Goal: Task Accomplishment & Management: Manage account settings

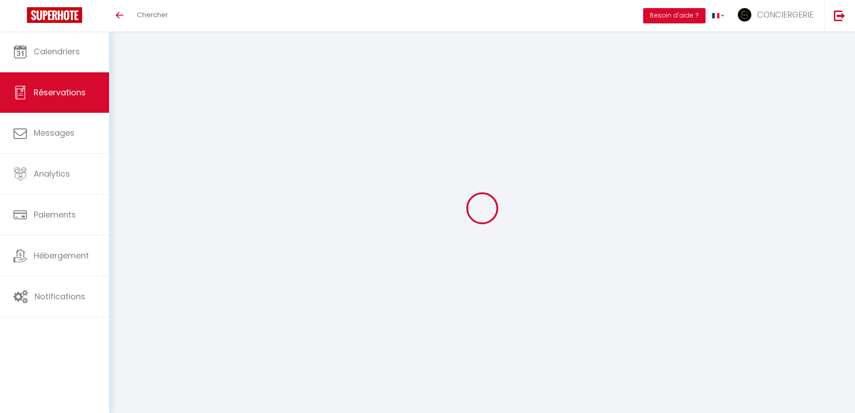
select select
checkbox input "false"
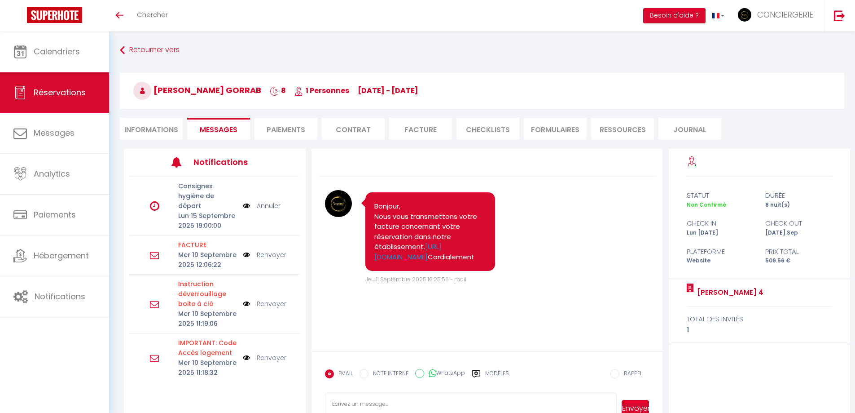
scroll to position [34, 0]
click at [283, 133] on li "Paiements" at bounding box center [286, 129] width 63 height 22
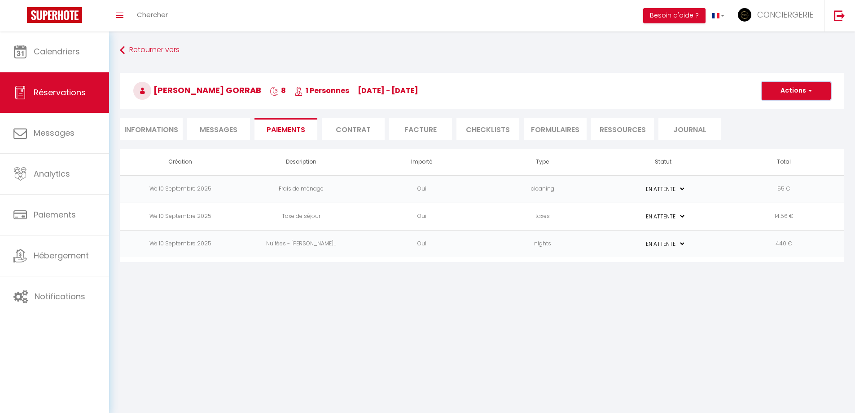
click at [795, 94] on button "Actions" at bounding box center [796, 91] width 69 height 18
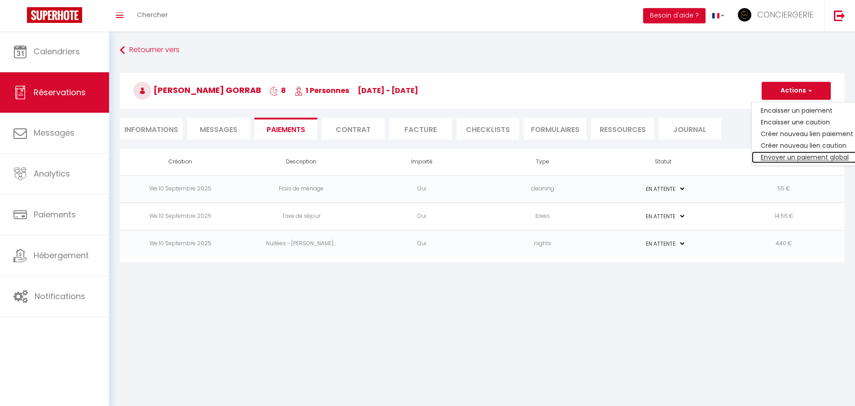
click at [800, 158] on link "Envoyer un paiement global" at bounding box center [807, 157] width 110 height 12
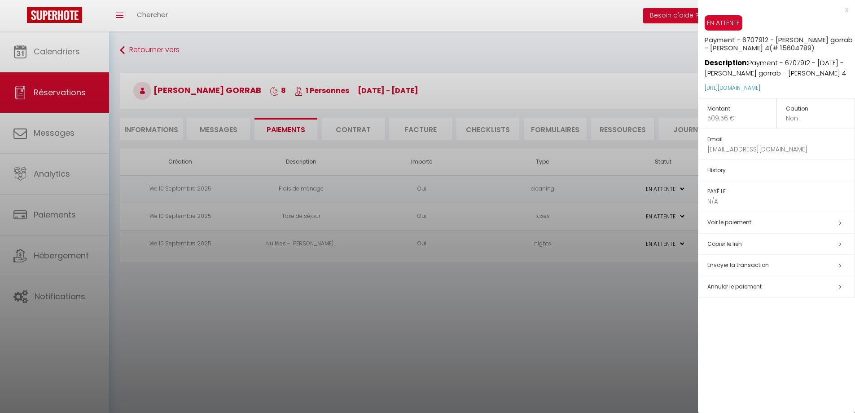
click at [745, 263] on span "Envoyer la transaction" at bounding box center [739, 265] width 62 height 8
select select "fr"
type input "[EMAIL_ADDRESS][DOMAIN_NAME]"
type input "Demande de paiement"
type textarea "Bonjour, Voici le lien pour effectuer le Paiement : [URL][DOMAIN_NAME] Il vous …"
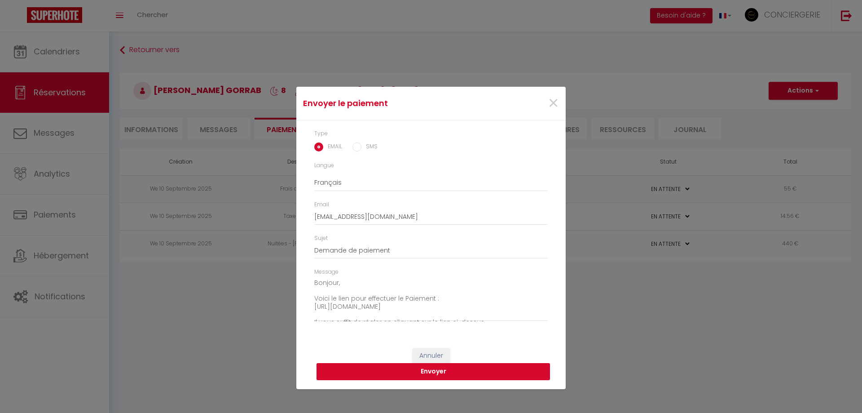
click at [440, 371] on button "Envoyer" at bounding box center [434, 371] width 234 height 17
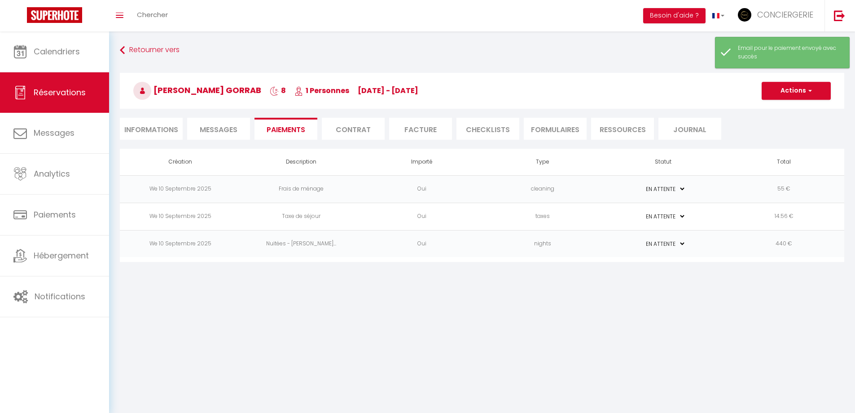
click at [214, 123] on li "Messages" at bounding box center [218, 129] width 63 height 22
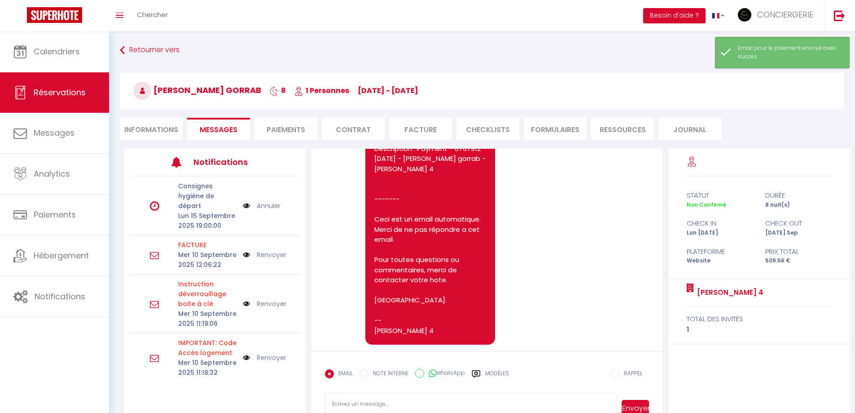
scroll to position [397, 0]
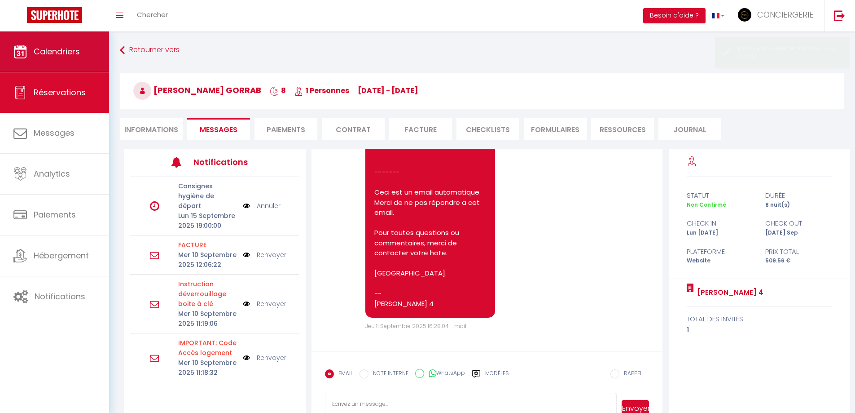
click at [24, 54] on icon at bounding box center [19, 51] width 13 height 13
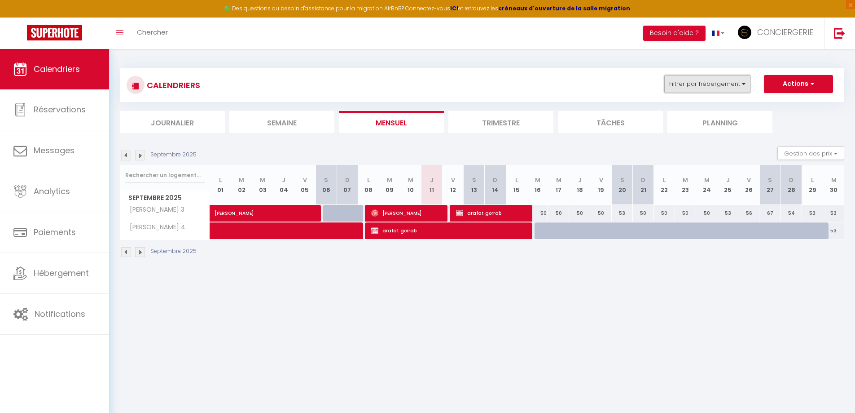
click at [711, 91] on button "Filtrer par hébergement" at bounding box center [708, 84] width 86 height 18
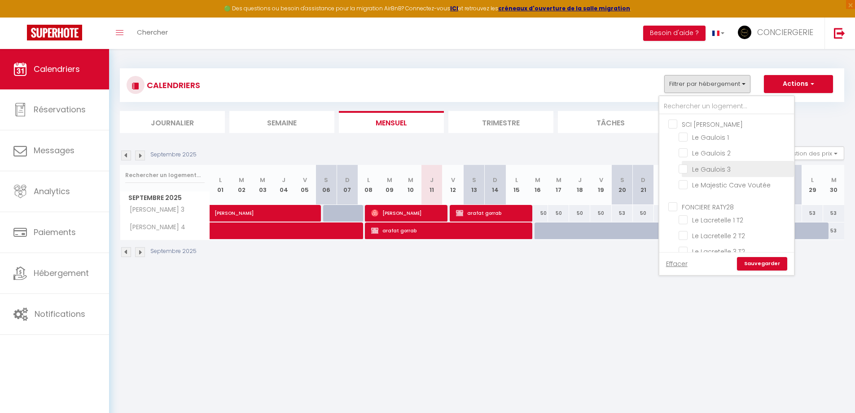
click at [709, 167] on input "Le Gaulois 3" at bounding box center [735, 167] width 112 height 9
checkbox input "true"
checkbox input "false"
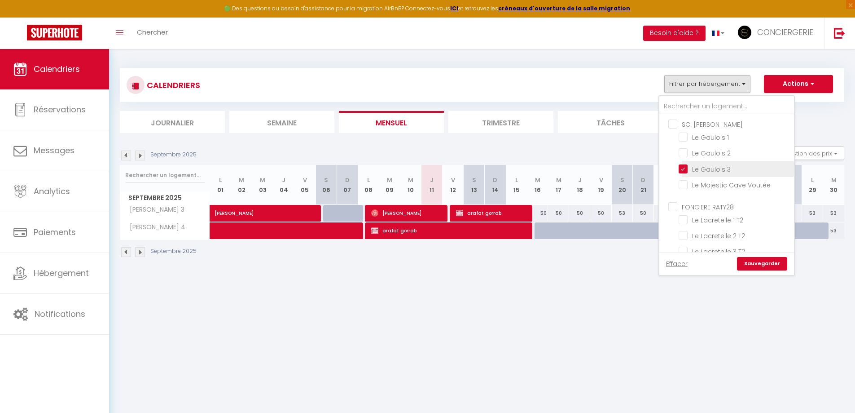
checkbox input "false"
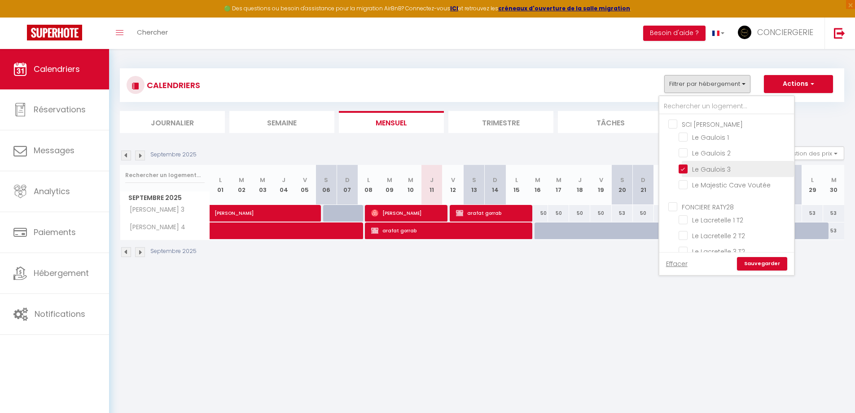
checkbox input "false"
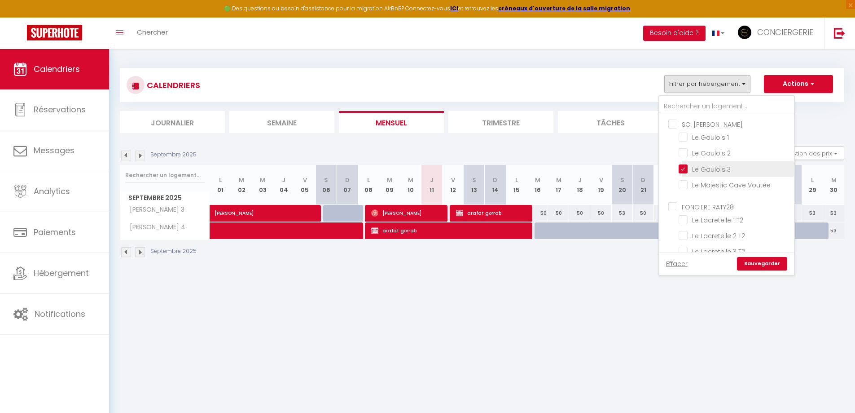
checkbox input "false"
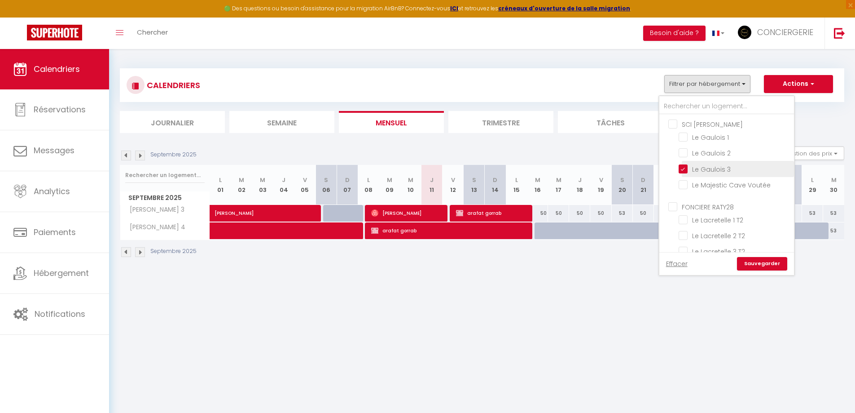
checkbox input "false"
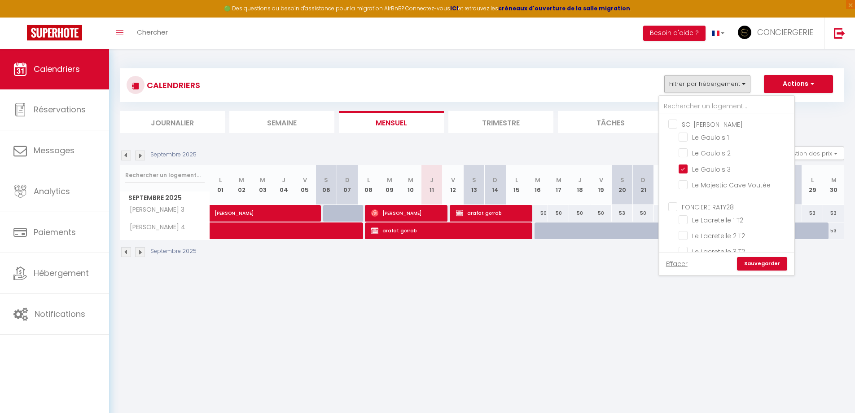
click at [757, 261] on link "Sauvegarder" at bounding box center [762, 263] width 50 height 13
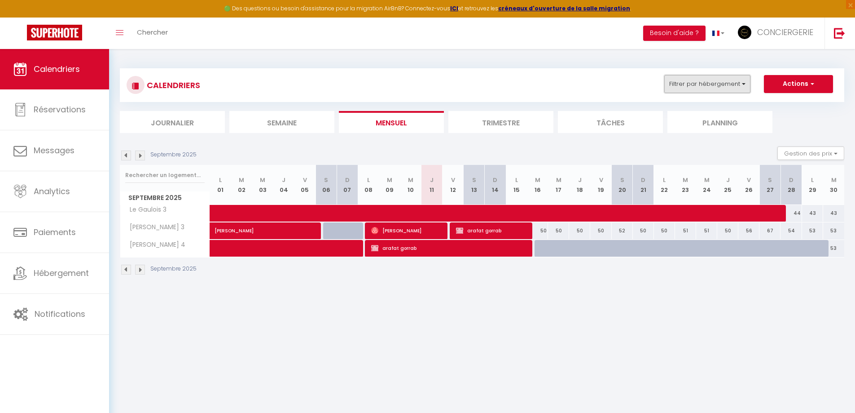
click at [731, 84] on button "Filtrer par hébergement" at bounding box center [708, 84] width 86 height 18
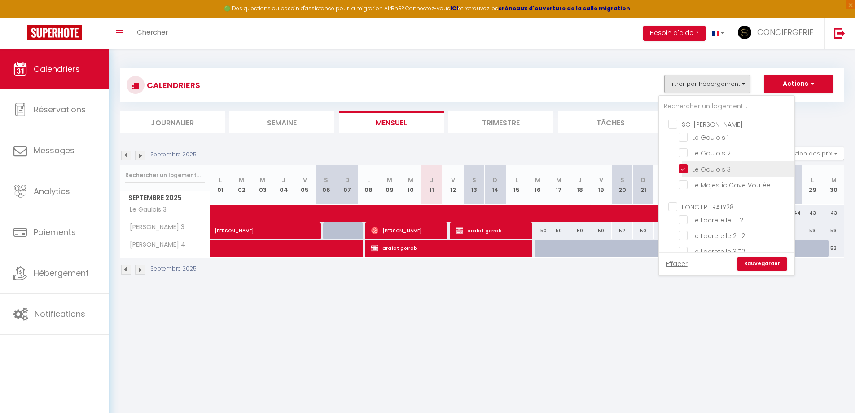
click at [718, 167] on input "Le Gaulois 3" at bounding box center [735, 167] width 112 height 9
checkbox input "false"
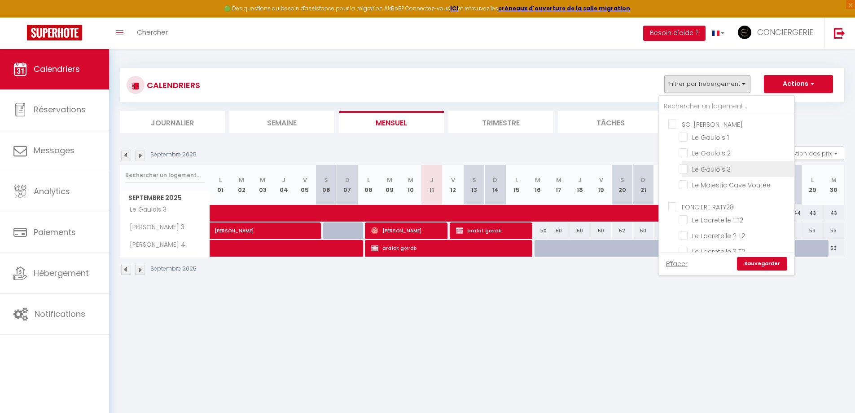
checkbox input "false"
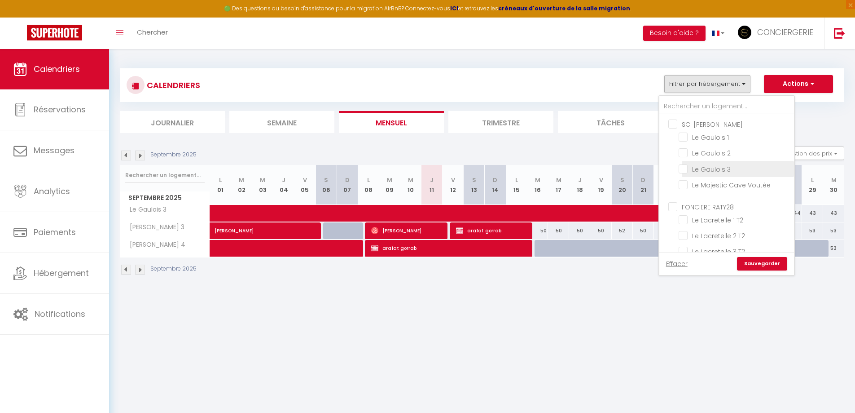
checkbox input "false"
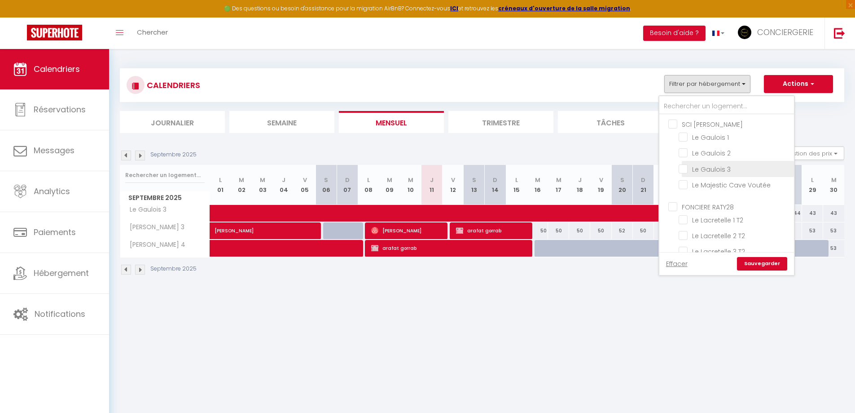
checkbox input "false"
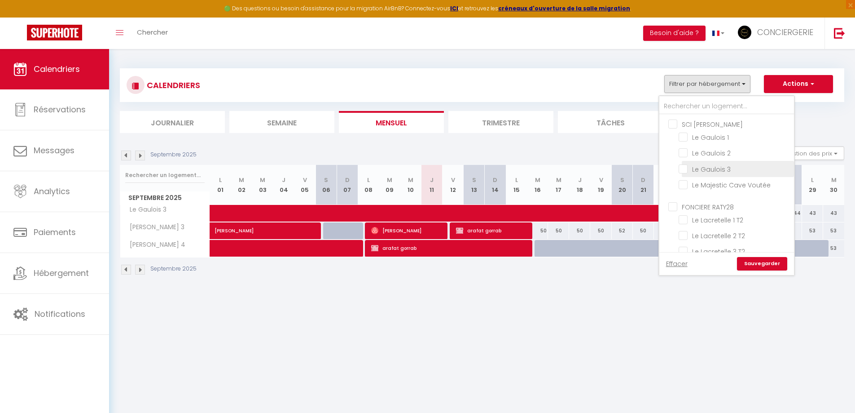
checkbox input "false"
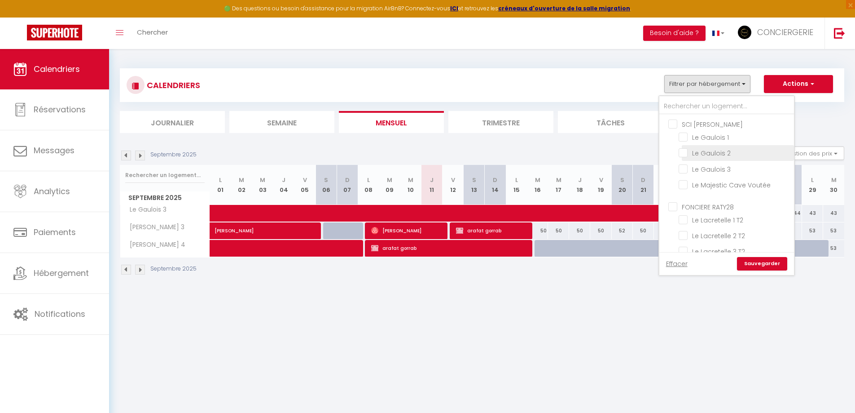
click at [718, 152] on input "Le Gaulois 2" at bounding box center [735, 152] width 112 height 9
checkbox input "true"
checkbox input "false"
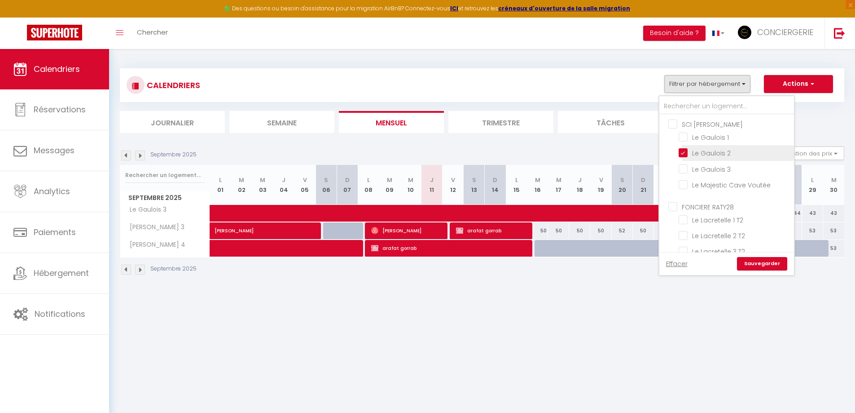
checkbox input "false"
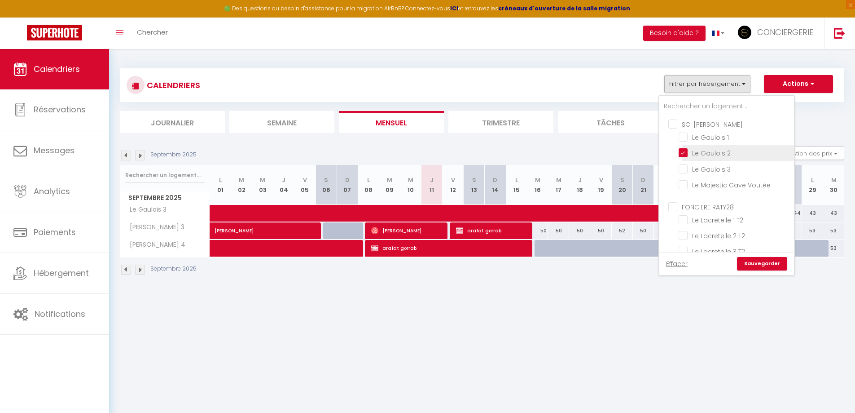
checkbox input "false"
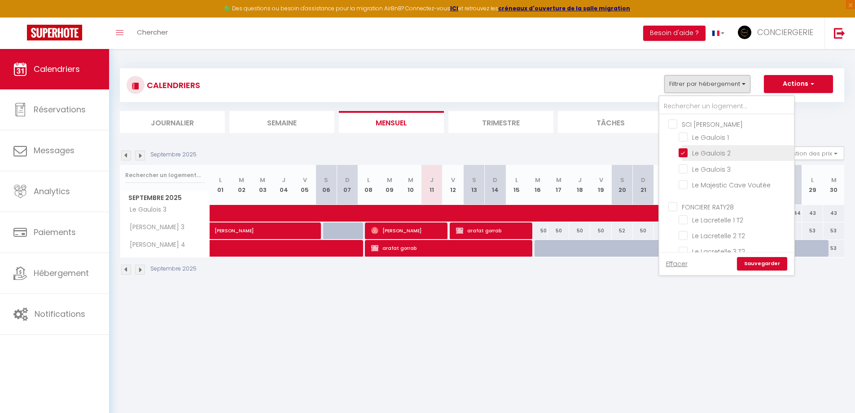
checkbox input "false"
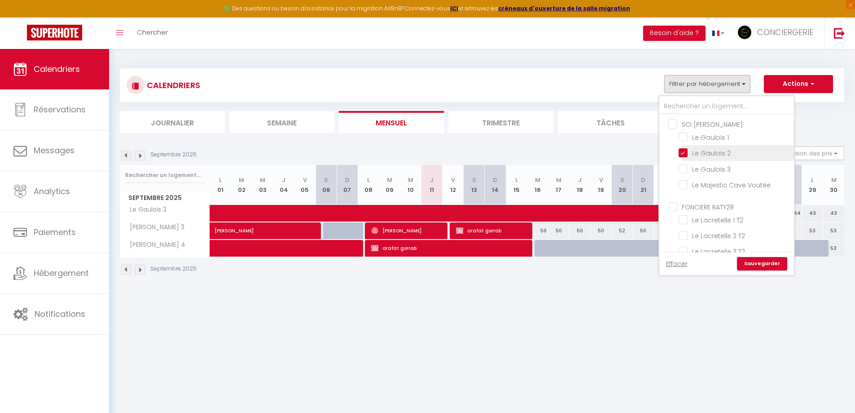
checkbox input "false"
click at [750, 264] on link "Sauvegarder" at bounding box center [762, 263] width 50 height 13
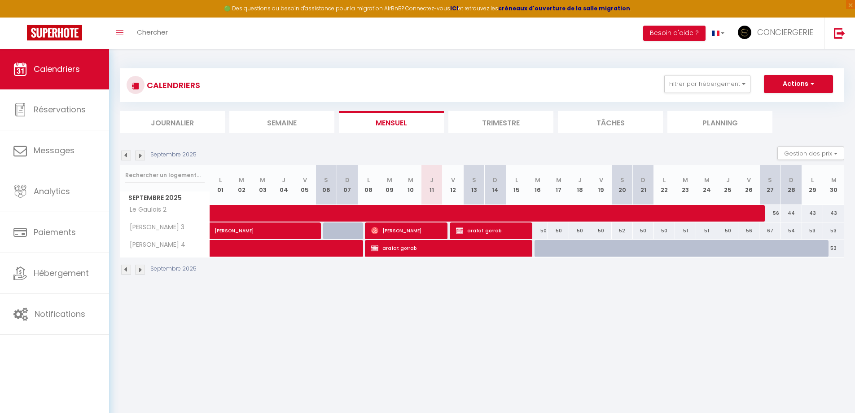
click at [141, 269] on img at bounding box center [140, 269] width 10 height 10
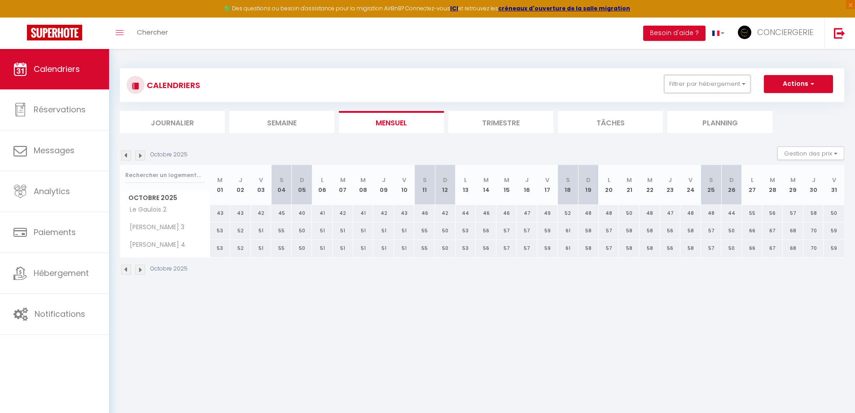
drag, startPoint x: 724, startPoint y: 89, endPoint x: 727, endPoint y: 99, distance: 10.7
click at [724, 90] on button "Filtrer par hébergement" at bounding box center [708, 84] width 86 height 18
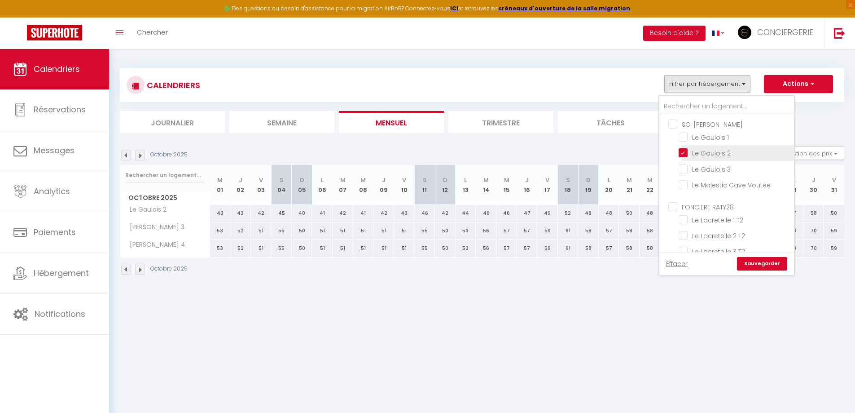
click at [682, 153] on input "Le Gaulois 2" at bounding box center [735, 152] width 112 height 9
checkbox input "false"
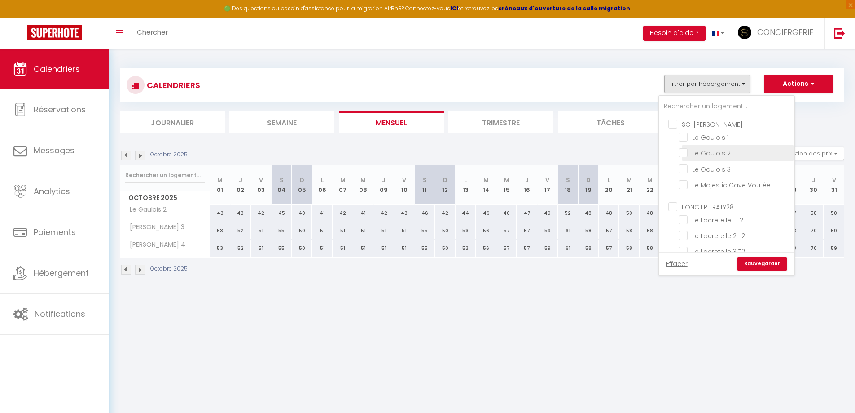
checkbox input "false"
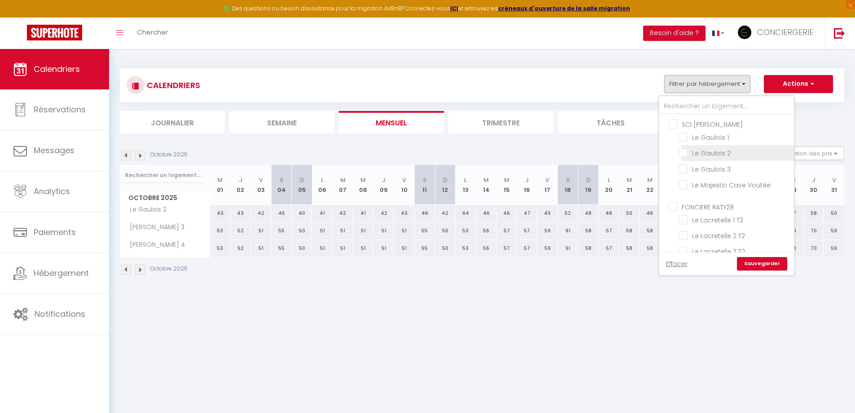
checkbox input "false"
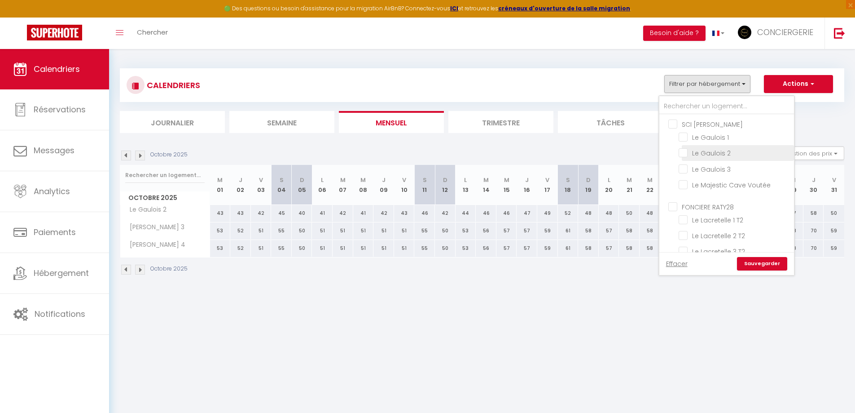
checkbox input "false"
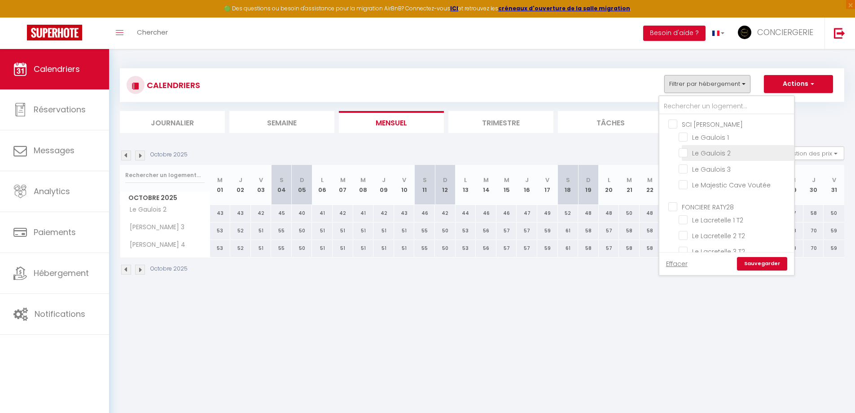
checkbox input "false"
click at [683, 167] on input "Le Gaulois 3" at bounding box center [735, 167] width 112 height 9
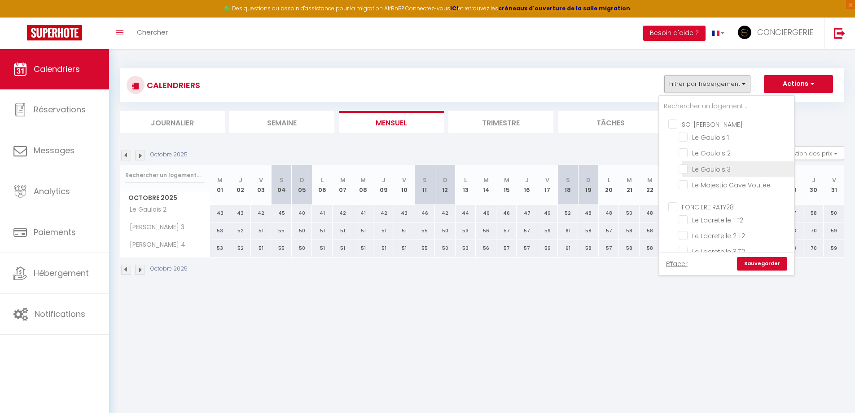
checkbox input "true"
checkbox input "false"
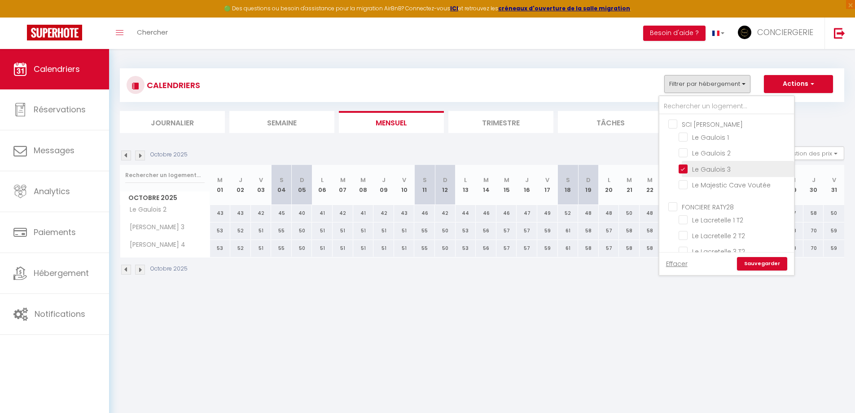
checkbox input "false"
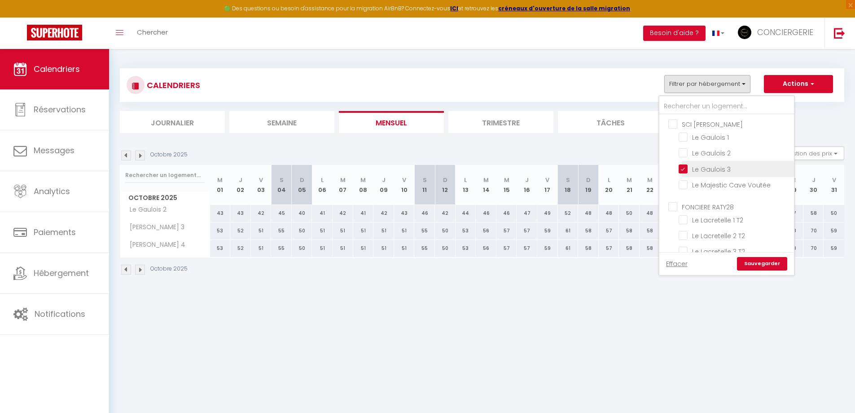
checkbox input "false"
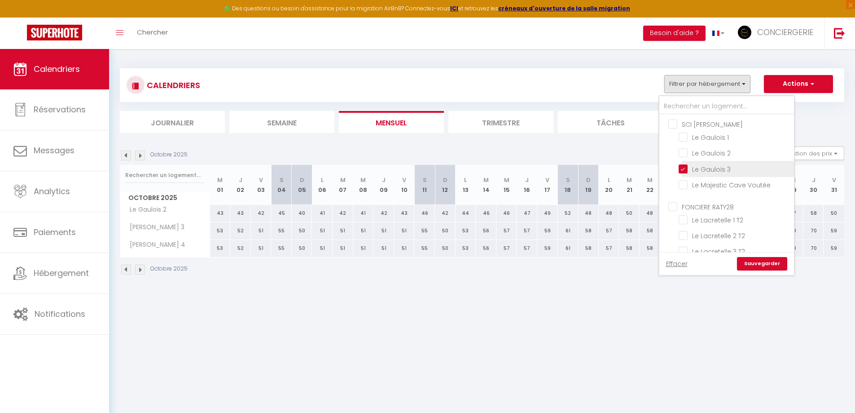
checkbox input "false"
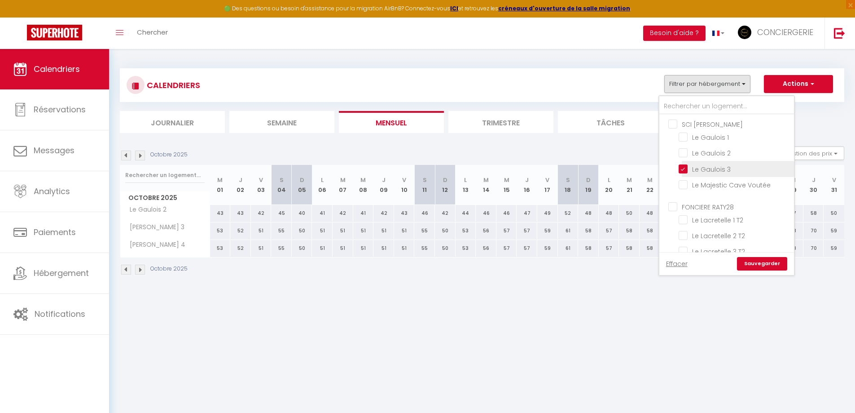
checkbox input "false"
click at [752, 257] on link "Sauvegarder" at bounding box center [762, 263] width 50 height 13
select select
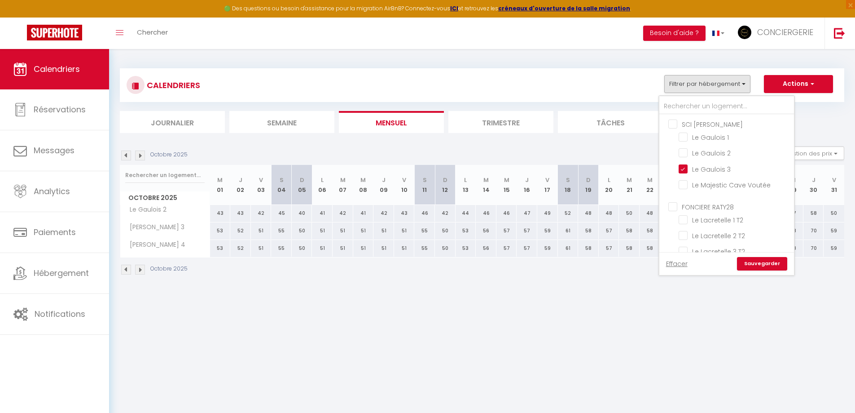
select select
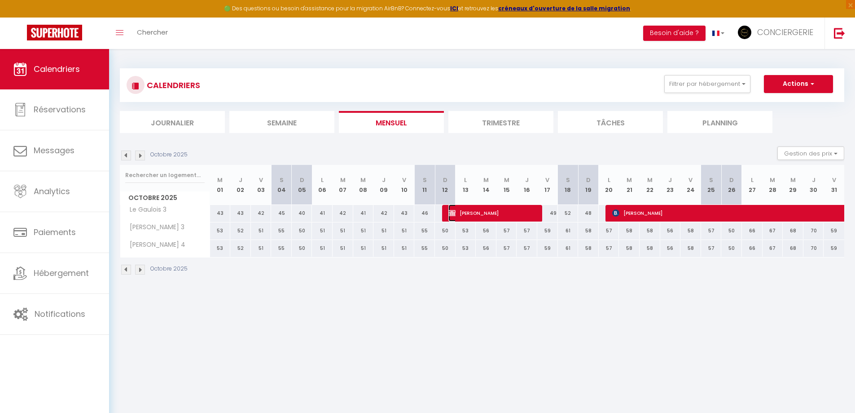
click at [474, 216] on span "[PERSON_NAME]" at bounding box center [493, 212] width 89 height 17
select select "OK"
select select "KO"
select select "0"
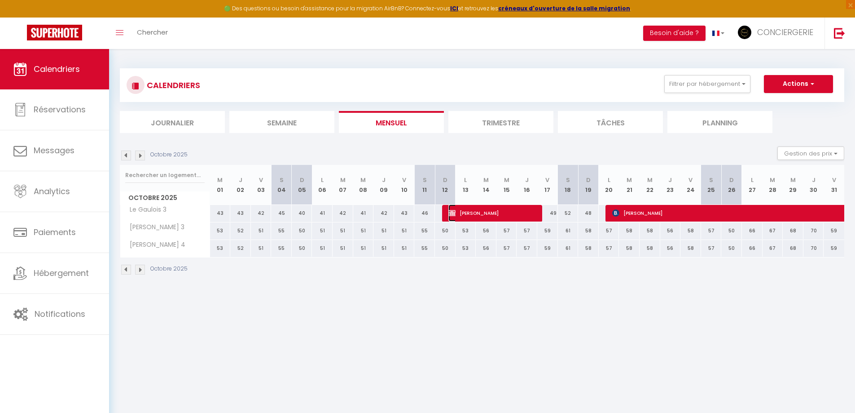
select select "1"
select select
